Goal: Information Seeking & Learning: Learn about a topic

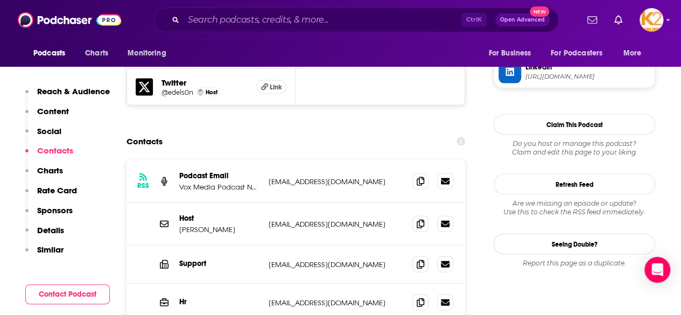
scroll to position [1082, 0]
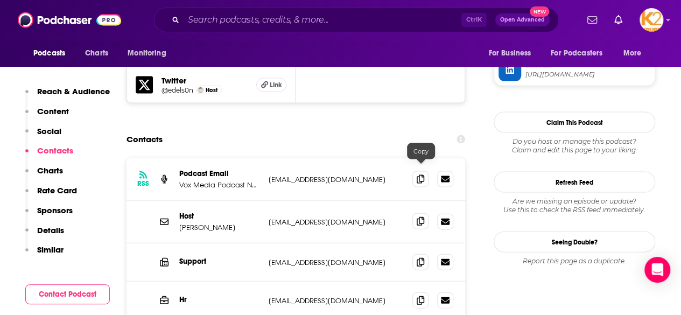
click at [421, 217] on icon at bounding box center [421, 221] width 8 height 9
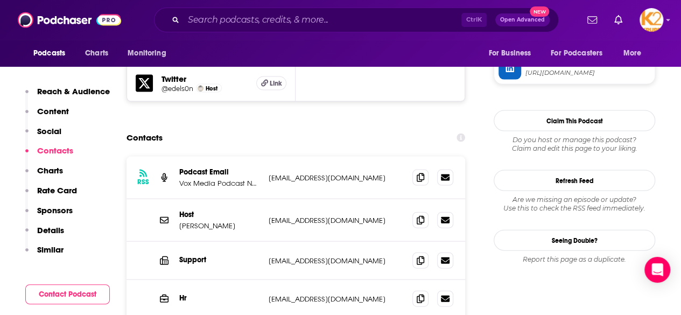
scroll to position [1083, 0]
click at [423, 173] on icon at bounding box center [421, 177] width 8 height 9
click at [58, 27] on img at bounding box center [69, 20] width 103 height 20
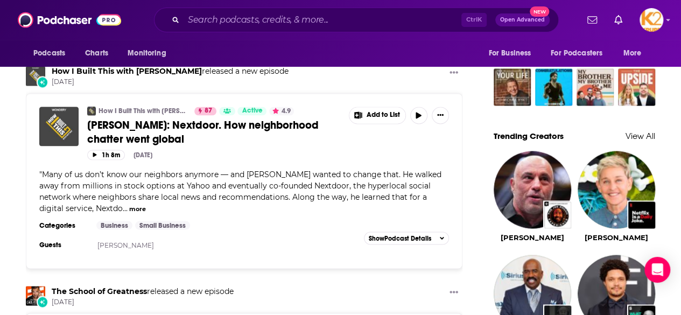
scroll to position [888, 0]
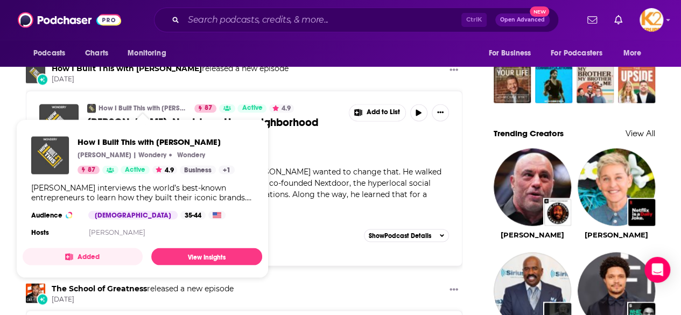
click at [128, 104] on link "How I Built This with [PERSON_NAME]" at bounding box center [143, 108] width 89 height 9
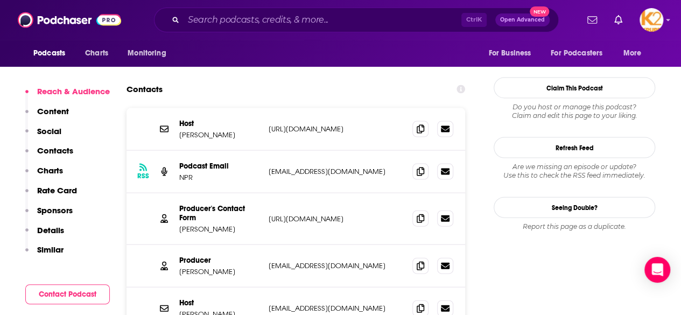
scroll to position [1085, 0]
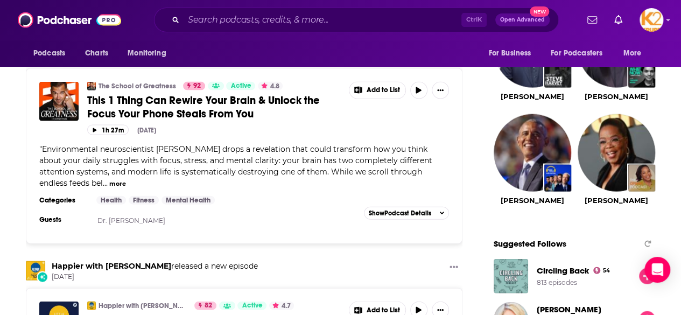
scroll to position [1097, 0]
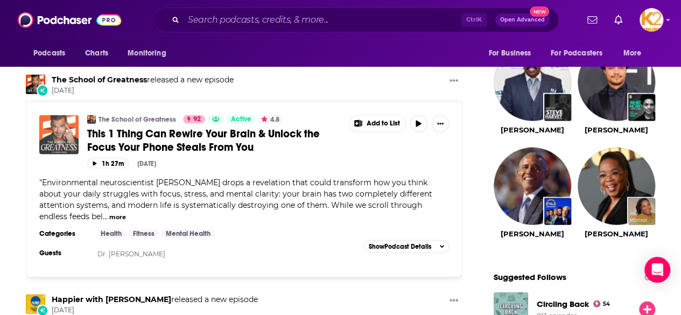
click at [62, 125] on img "This 1 Thing Can Rewire Your Brain & Unlock the Focus Your Phone Steals From You" at bounding box center [58, 134] width 39 height 39
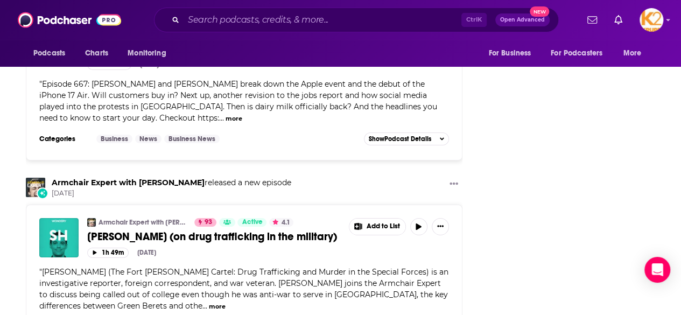
scroll to position [4176, 0]
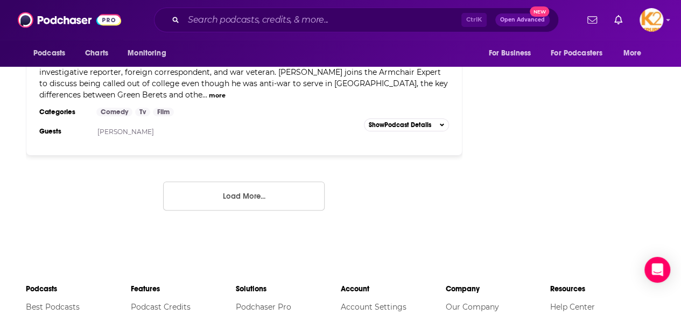
click at [214, 181] on button "Load More..." at bounding box center [244, 195] width 162 height 29
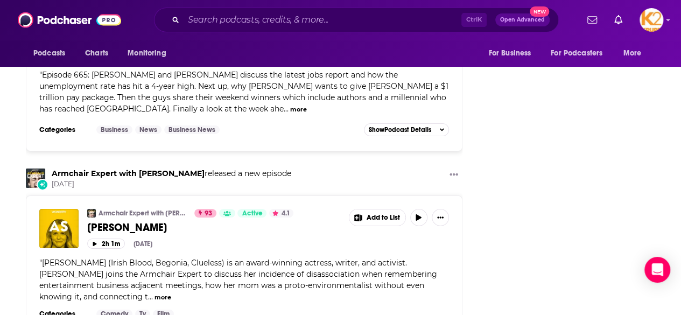
scroll to position [5876, 0]
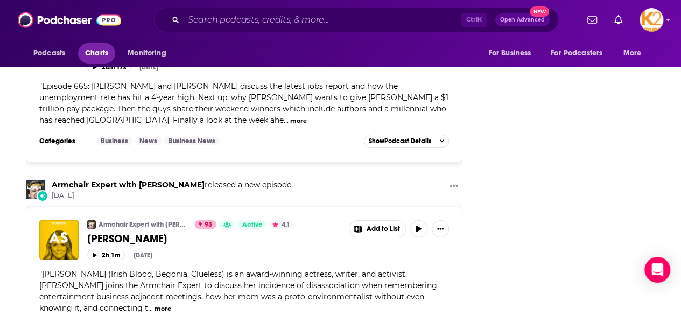
click at [92, 52] on span "Charts" at bounding box center [96, 53] width 23 height 15
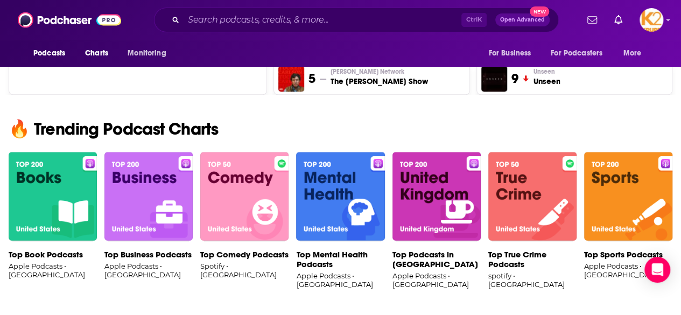
scroll to position [642, 0]
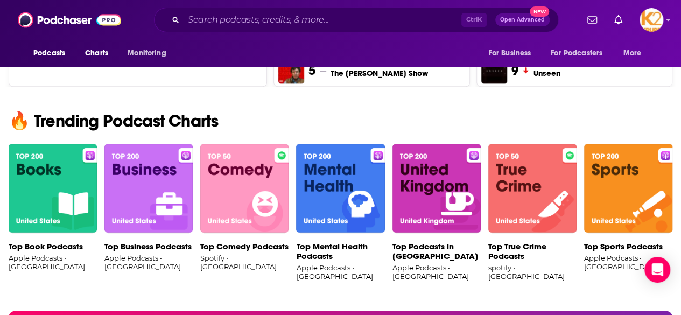
click at [151, 189] on img at bounding box center [148, 188] width 88 height 89
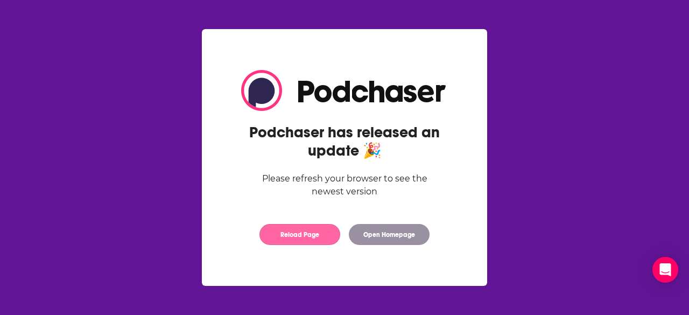
click at [300, 234] on button "Reload Page" at bounding box center [300, 234] width 81 height 21
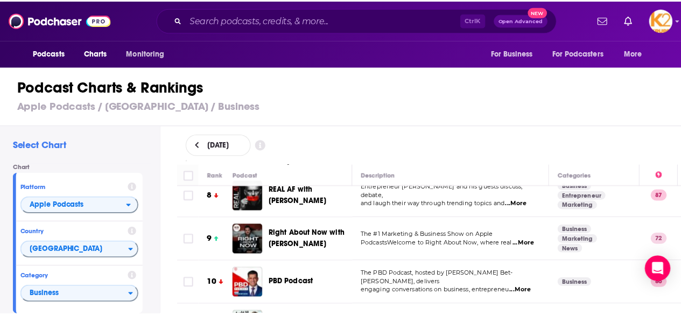
scroll to position [337, 0]
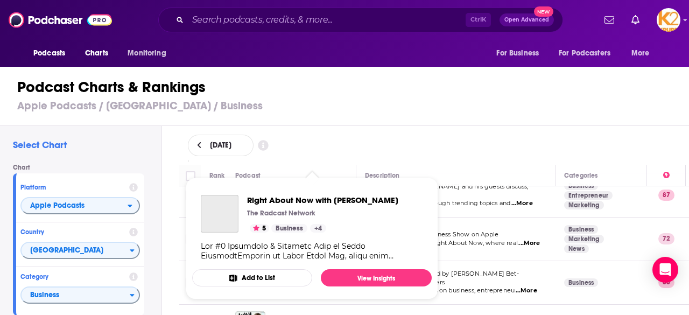
click at [320, 211] on div "The Radcast Network" at bounding box center [322, 213] width 151 height 9
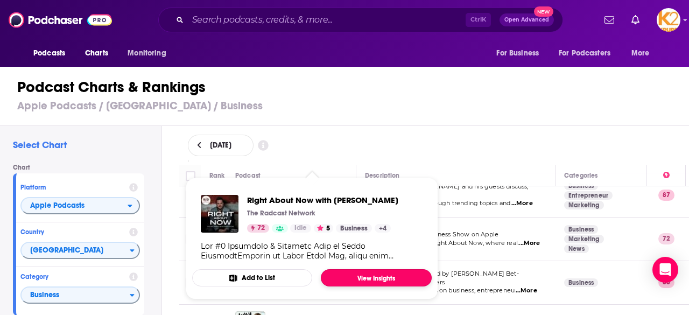
click at [353, 281] on link "View Insights" at bounding box center [376, 277] width 111 height 17
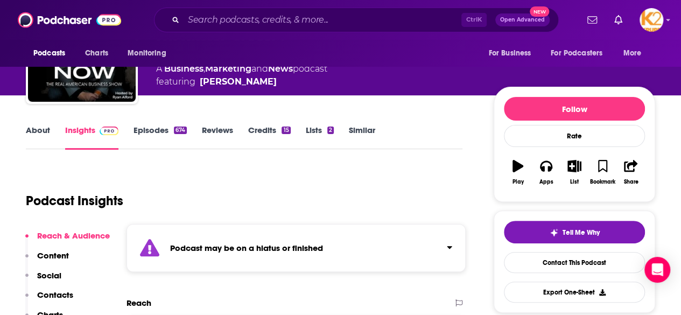
scroll to position [82, 0]
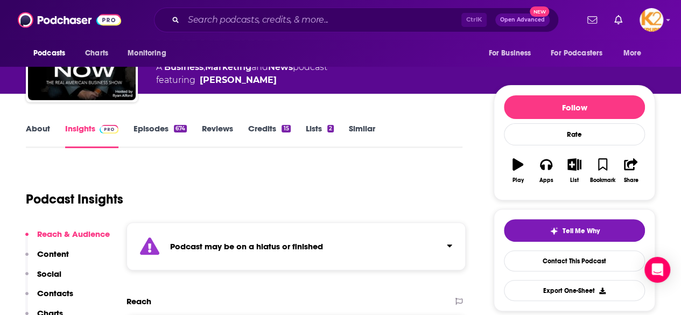
click at [157, 134] on link "Episodes 674" at bounding box center [160, 135] width 53 height 25
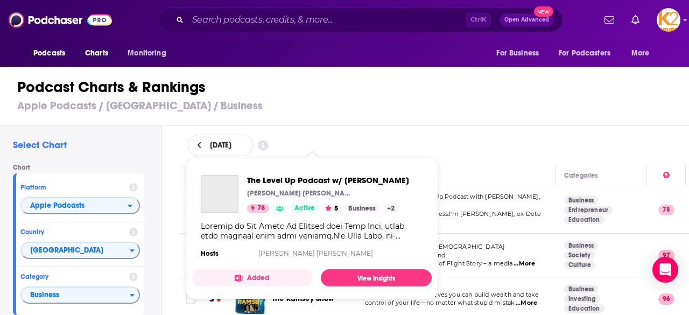
click at [295, 202] on div "The Level Up Podcast w/ Paul Alex Paul Alex Espinoza 78 Active 5 Business + 2" at bounding box center [328, 194] width 162 height 38
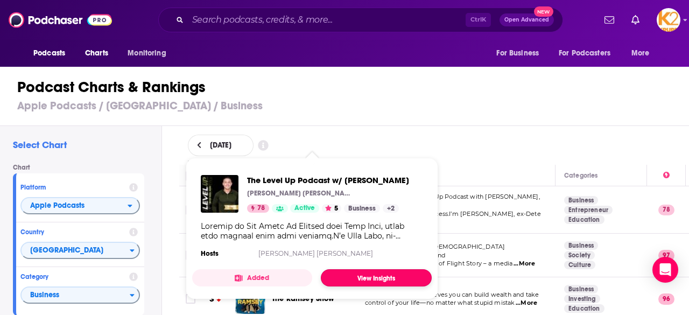
click at [361, 280] on link "View Insights" at bounding box center [376, 277] width 111 height 17
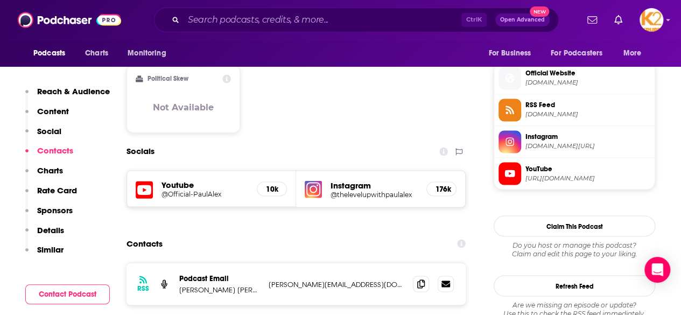
scroll to position [853, 0]
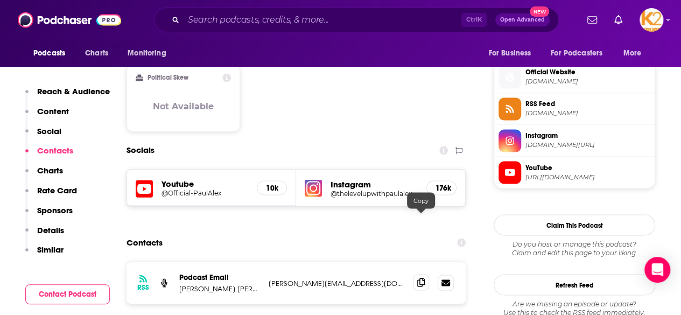
click at [419, 278] on icon at bounding box center [421, 282] width 8 height 9
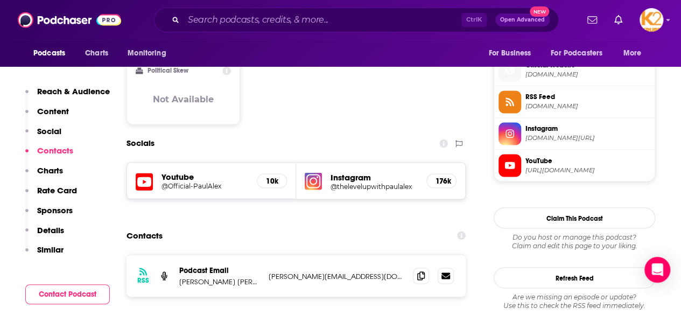
scroll to position [890, 0]
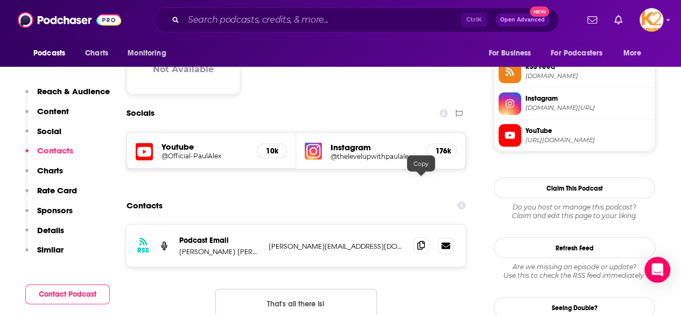
click at [417, 241] on icon at bounding box center [421, 245] width 8 height 9
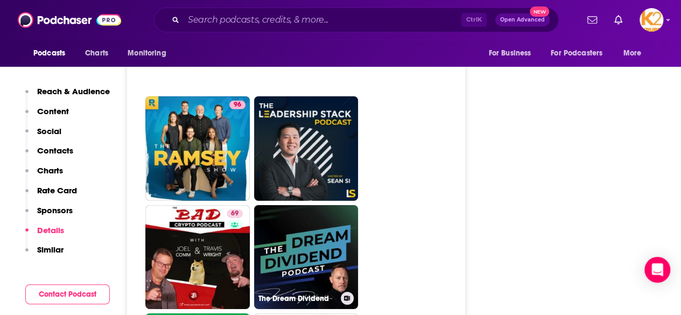
scroll to position [3591, 0]
